Goal: Task Accomplishment & Management: Manage account settings

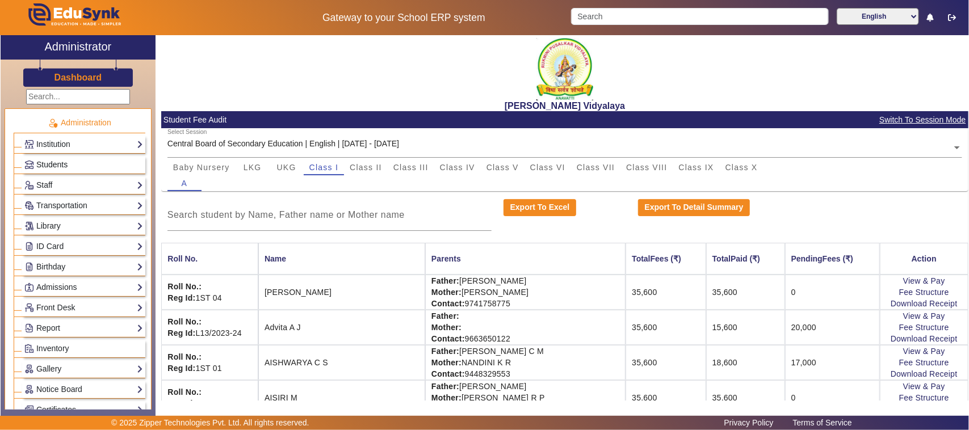
click at [46, 163] on span "Students" at bounding box center [51, 164] width 31 height 9
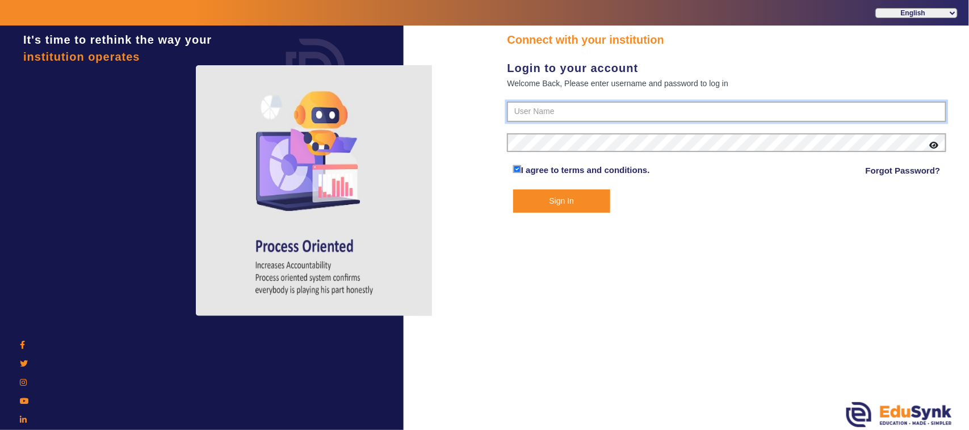
type input "1236547891"
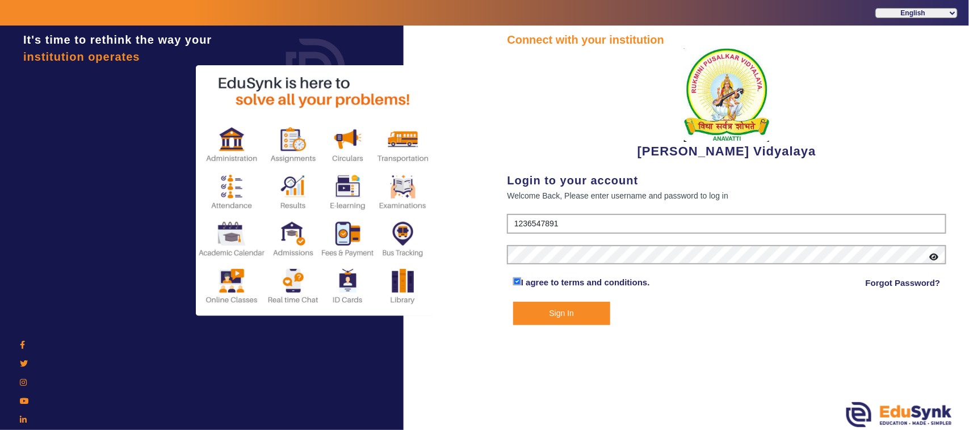
click at [538, 313] on button "Sign In" at bounding box center [561, 313] width 97 height 23
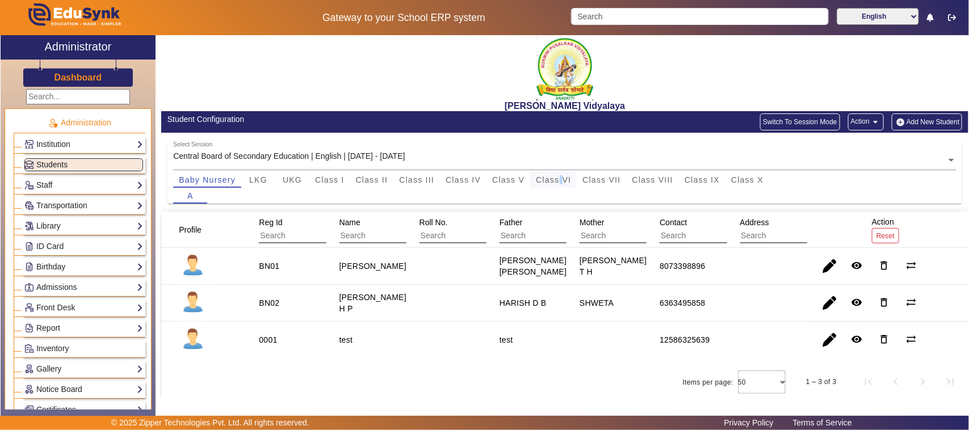
click at [563, 182] on span "Class VI" at bounding box center [553, 180] width 35 height 8
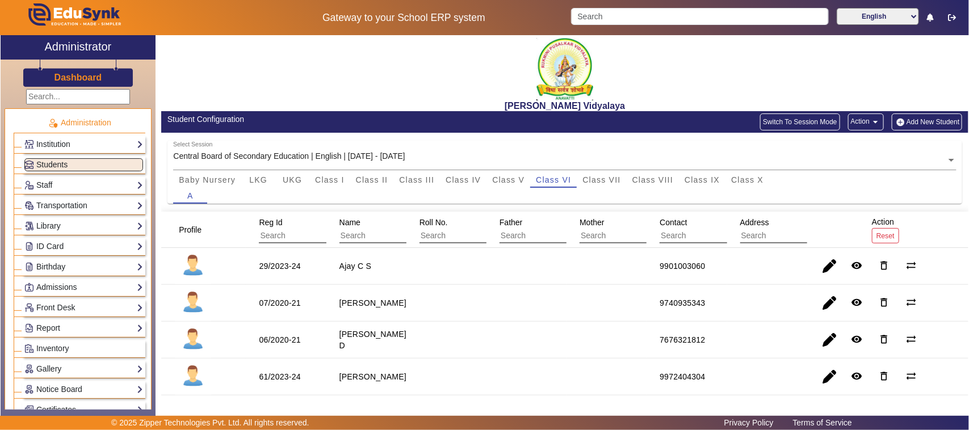
click at [813, 186] on div "Baby Nursery LKG UKG Class I Class II Class III Class IV Class V Class VI Class…" at bounding box center [565, 180] width 784 height 16
click at [827, 301] on span "button" at bounding box center [829, 303] width 27 height 27
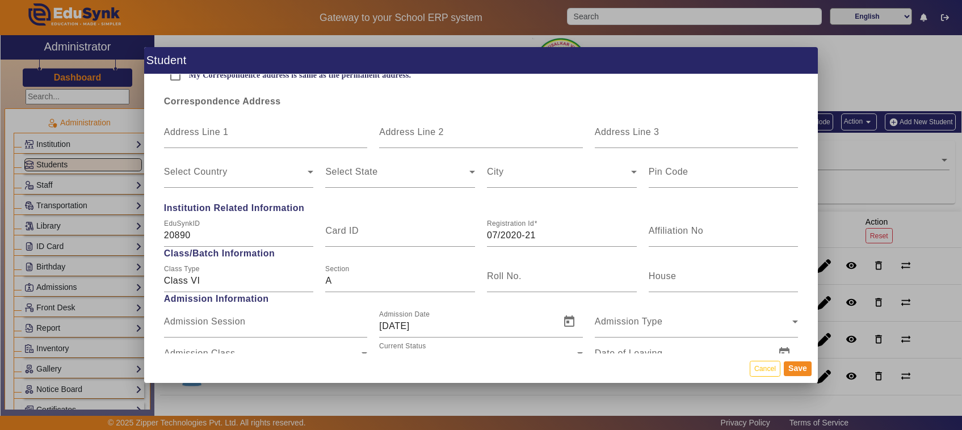
scroll to position [497, 0]
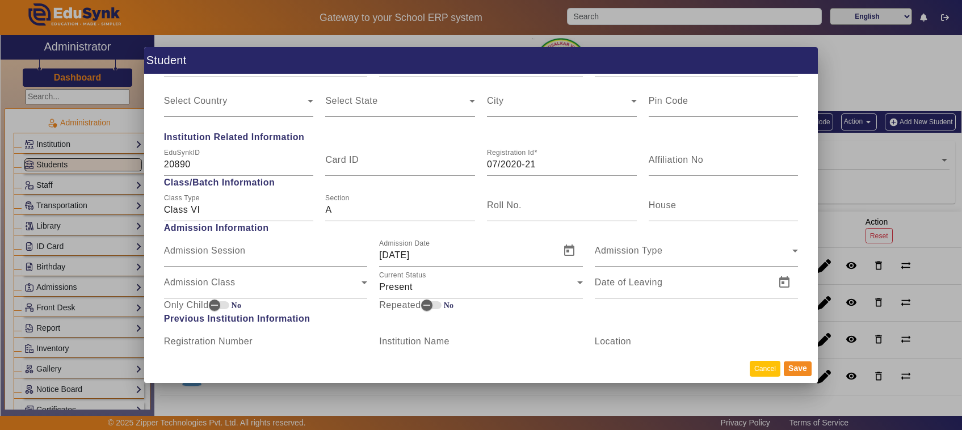
click at [763, 374] on button "Cancel" at bounding box center [765, 368] width 31 height 15
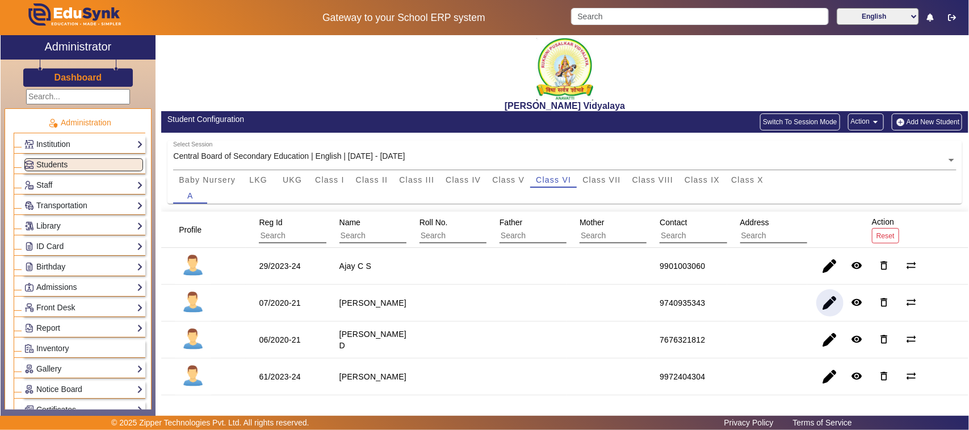
click at [518, 95] on div "[PERSON_NAME] Vidyalaya" at bounding box center [564, 73] width 807 height 76
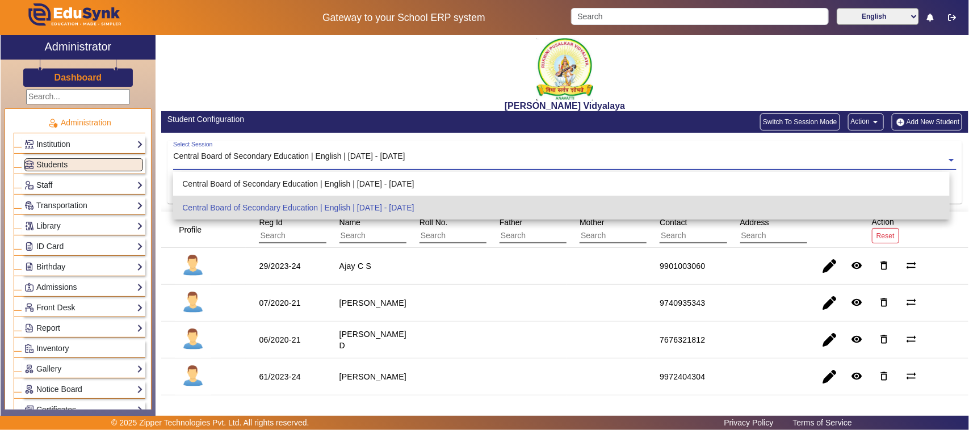
click at [552, 145] on div "Select Session Central Board of Secondary Education | English | [DATE] - [DATE]" at bounding box center [559, 153] width 773 height 25
click at [424, 83] on div "[PERSON_NAME] Vidyalaya" at bounding box center [564, 73] width 807 height 76
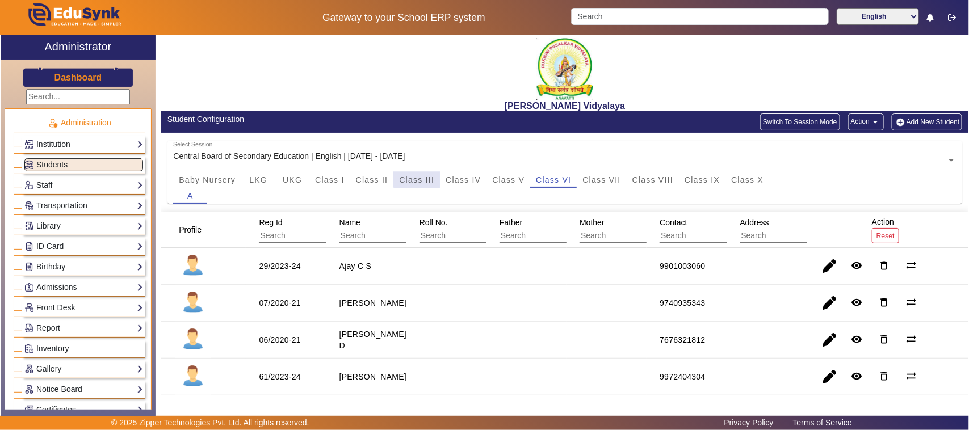
click at [419, 179] on span "Class III" at bounding box center [416, 180] width 35 height 8
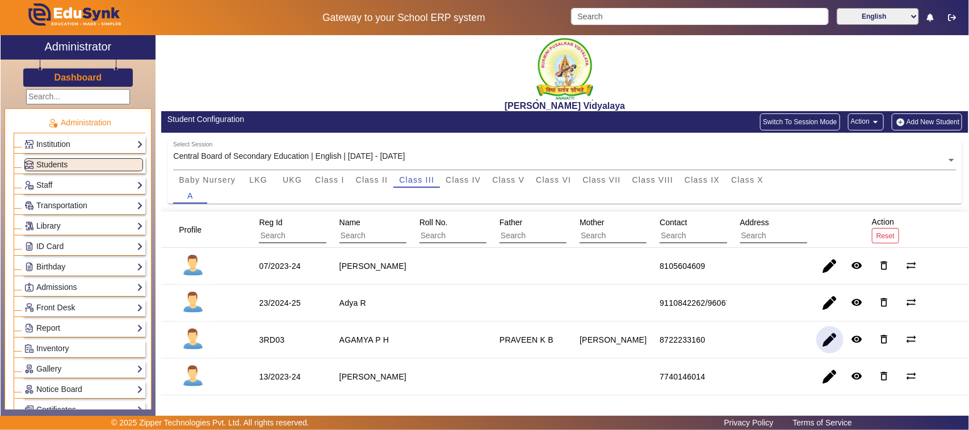
click at [819, 345] on span "button" at bounding box center [829, 339] width 27 height 27
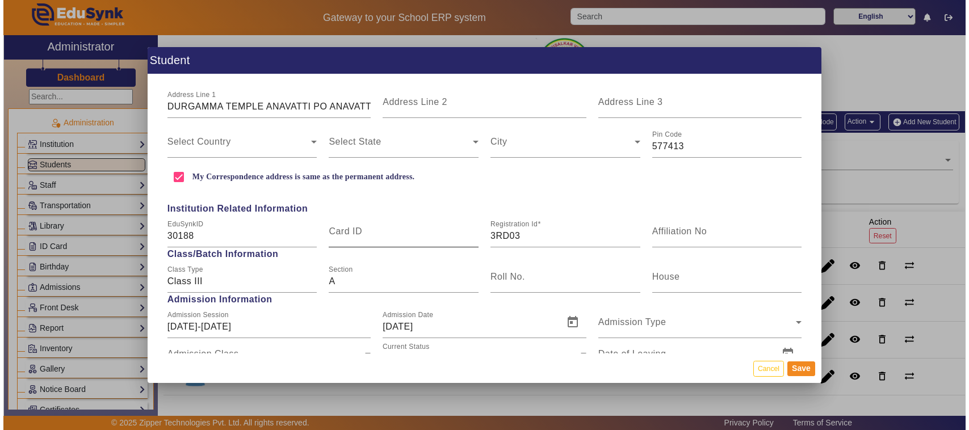
scroll to position [355, 0]
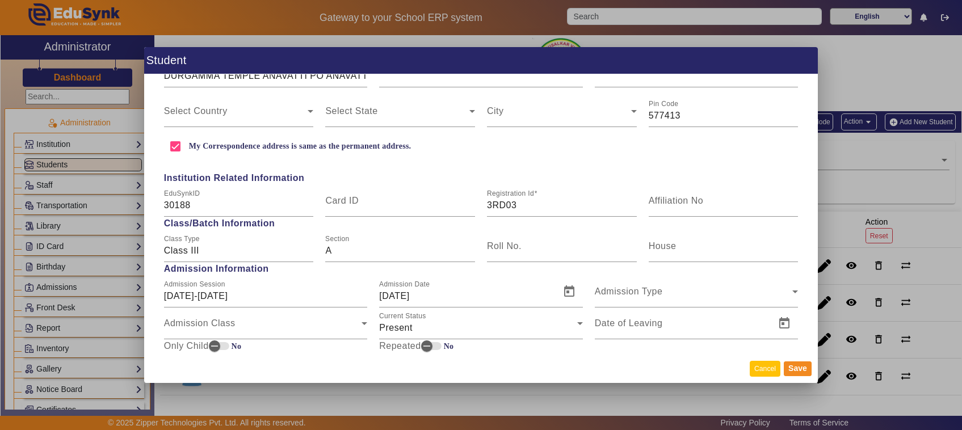
click at [772, 372] on button "Cancel" at bounding box center [765, 368] width 31 height 15
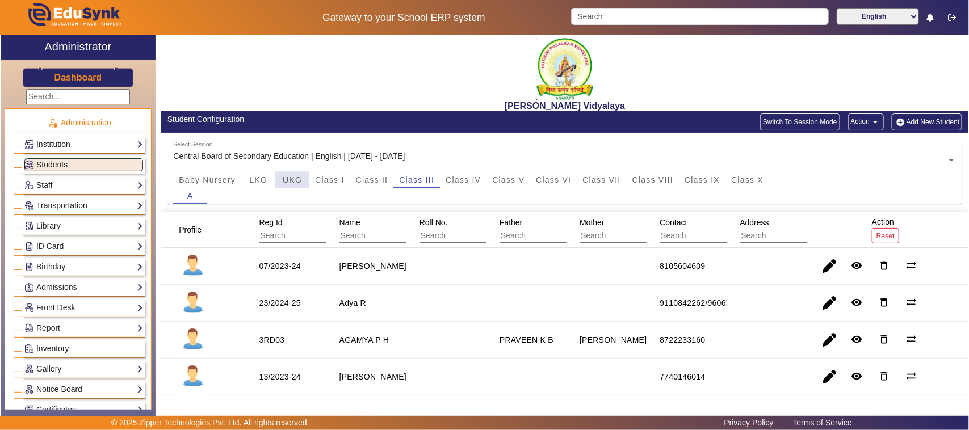
click at [288, 182] on span "UKG" at bounding box center [292, 180] width 19 height 8
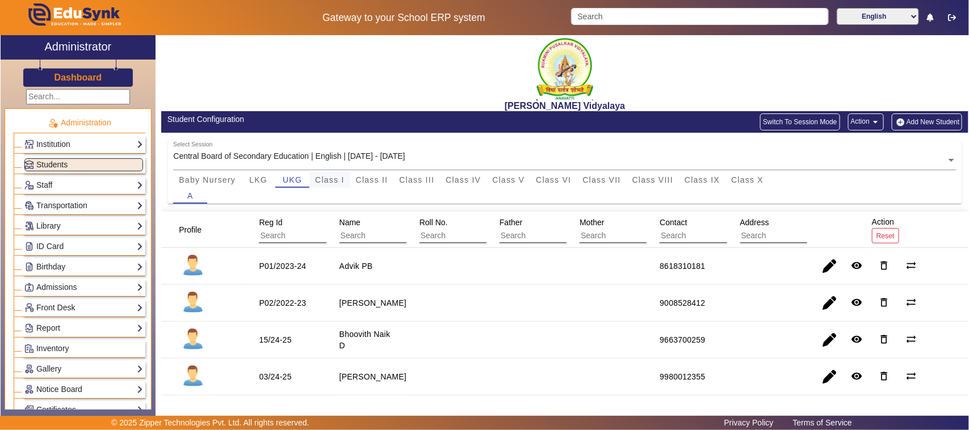
click at [324, 181] on span "Class I" at bounding box center [330, 180] width 30 height 8
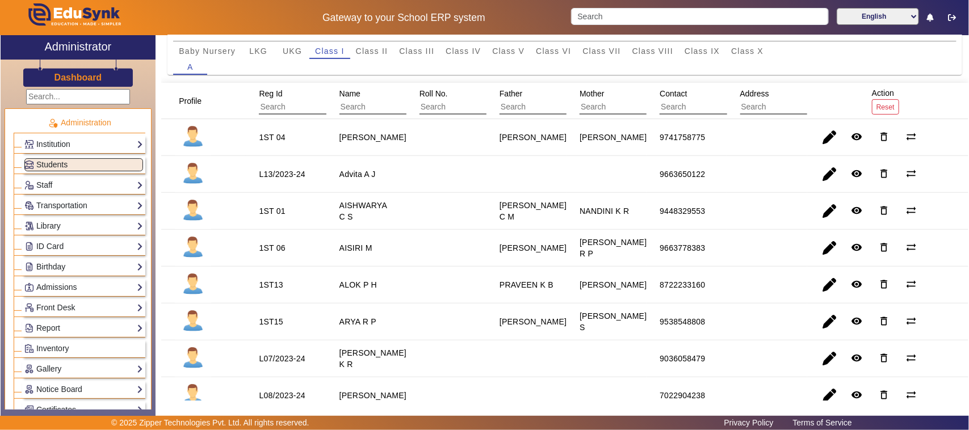
scroll to position [0, 0]
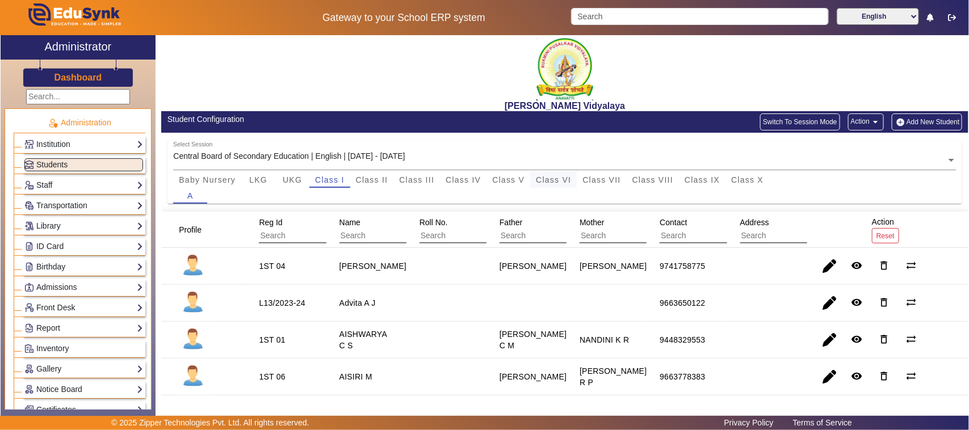
click at [555, 180] on span "Class VI" at bounding box center [553, 180] width 35 height 8
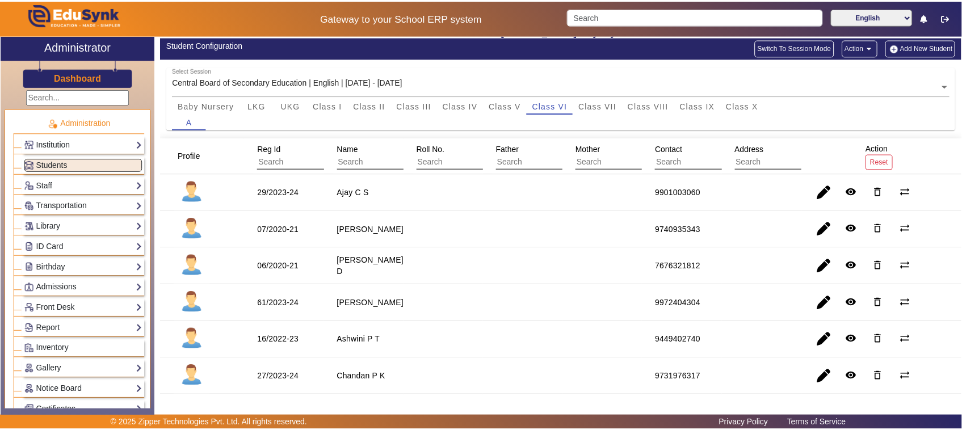
scroll to position [284, 0]
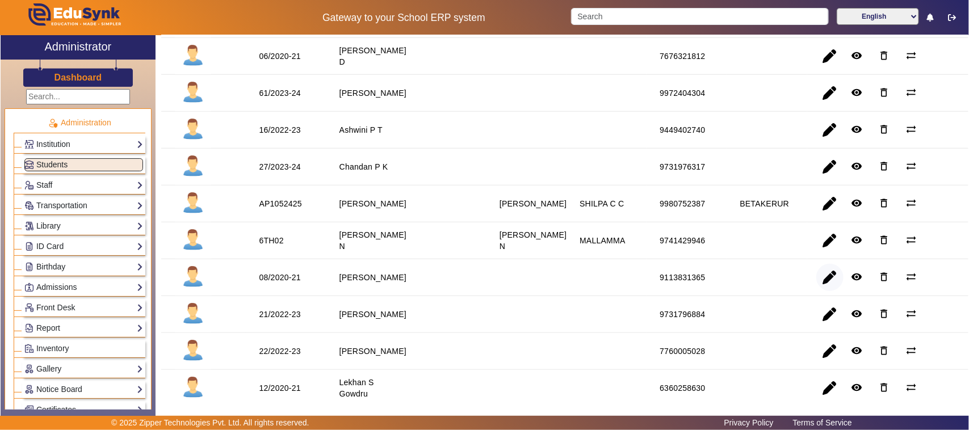
click at [822, 288] on span "button" at bounding box center [829, 277] width 27 height 27
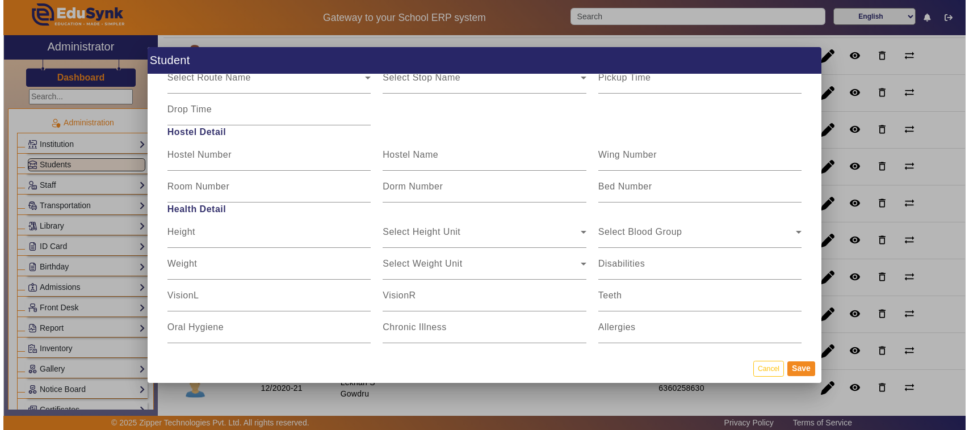
scroll to position [1483, 0]
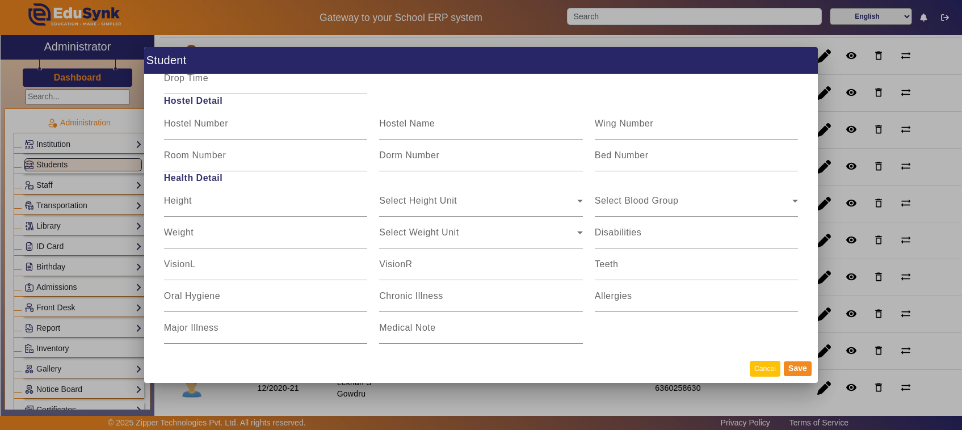
drag, startPoint x: 767, startPoint y: 370, endPoint x: 753, endPoint y: 371, distance: 13.7
click at [767, 370] on button "Cancel" at bounding box center [765, 368] width 31 height 15
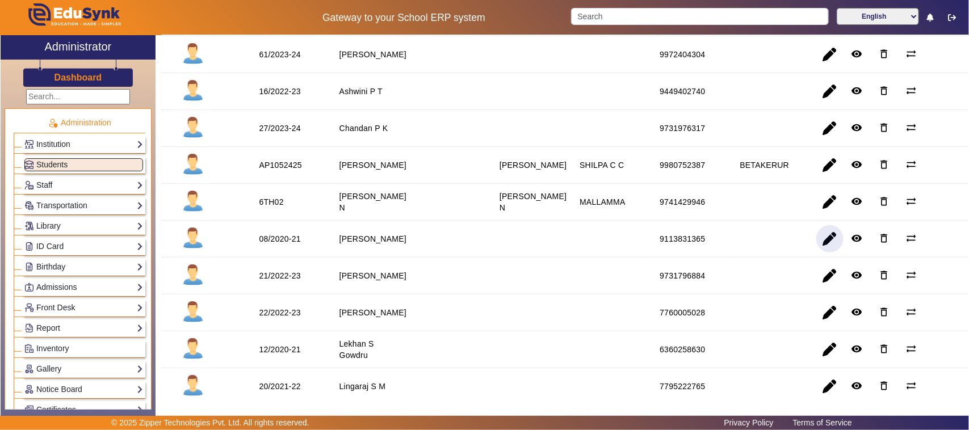
scroll to position [355, 0]
